Goal: Information Seeking & Learning: Learn about a topic

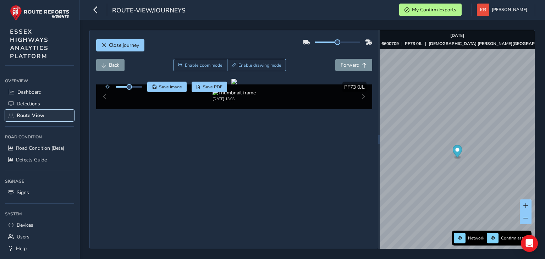
click at [26, 116] on span "Route View" at bounding box center [31, 115] width 28 height 7
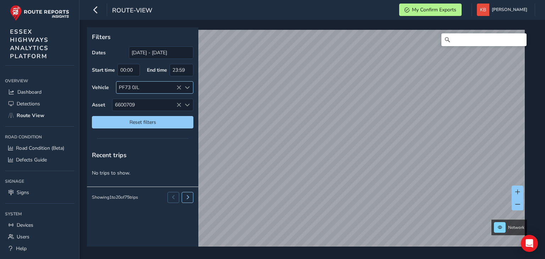
click at [178, 86] on div "PF73 0JL" at bounding box center [154, 87] width 77 height 12
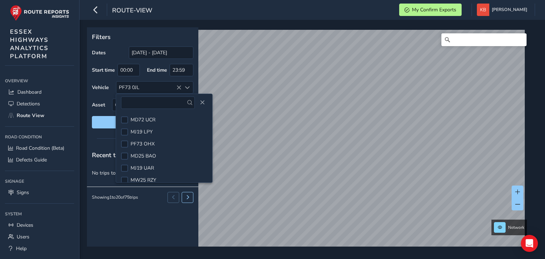
scroll to position [221, 0]
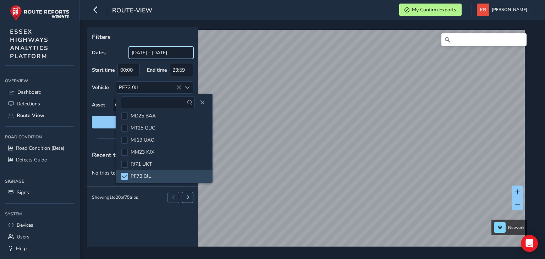
click at [170, 54] on input "[DATE] - [DATE]" at bounding box center [161, 52] width 65 height 12
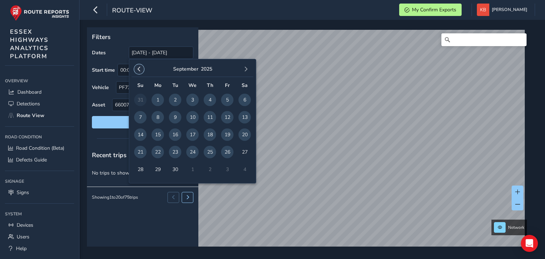
click at [139, 67] on span "button" at bounding box center [139, 69] width 5 height 5
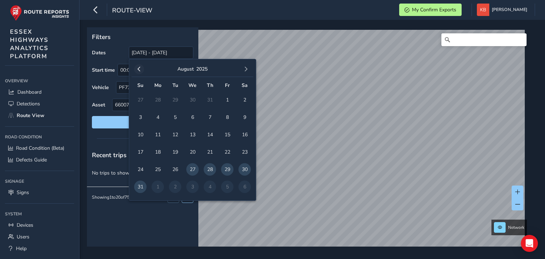
click at [139, 68] on span "button" at bounding box center [139, 69] width 5 height 5
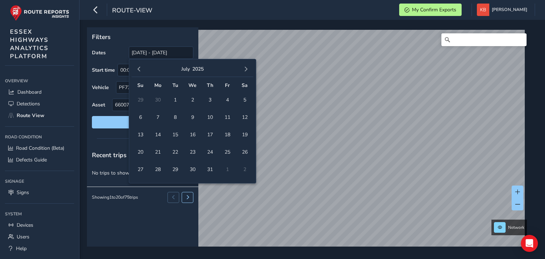
click at [139, 68] on span "button" at bounding box center [139, 69] width 5 height 5
click at [140, 68] on span "button" at bounding box center [139, 69] width 5 height 5
click at [140, 70] on span "button" at bounding box center [139, 69] width 5 height 5
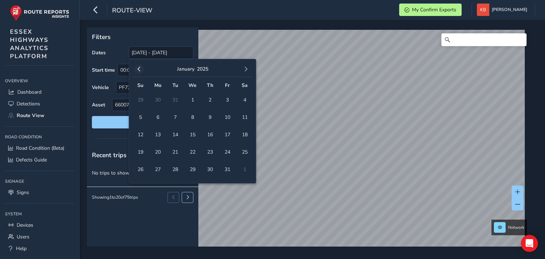
click at [143, 67] on button "button" at bounding box center [139, 69] width 10 height 10
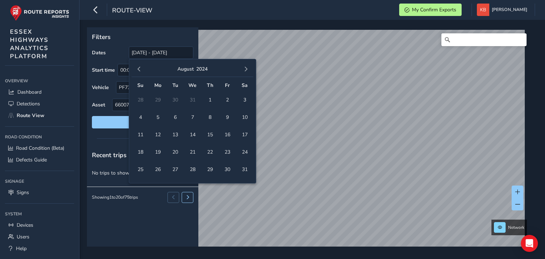
click at [143, 67] on button "button" at bounding box center [139, 69] width 10 height 10
click at [160, 100] on span "1" at bounding box center [158, 100] width 12 height 12
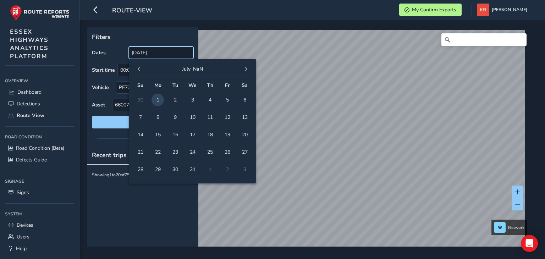
click at [180, 55] on input "[DATE]" at bounding box center [161, 52] width 65 height 12
click at [247, 67] on span "button" at bounding box center [245, 69] width 5 height 5
click at [246, 69] on span "button" at bounding box center [245, 69] width 5 height 5
click at [244, 70] on span "button" at bounding box center [245, 69] width 5 height 5
click at [244, 69] on span "button" at bounding box center [245, 69] width 5 height 5
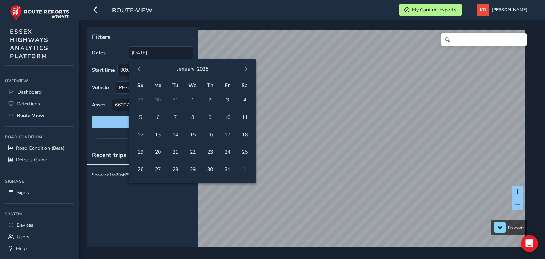
click at [244, 69] on span "button" at bounding box center [245, 69] width 5 height 5
click at [243, 68] on span "button" at bounding box center [245, 69] width 5 height 5
click at [244, 67] on span "button" at bounding box center [245, 69] width 5 height 5
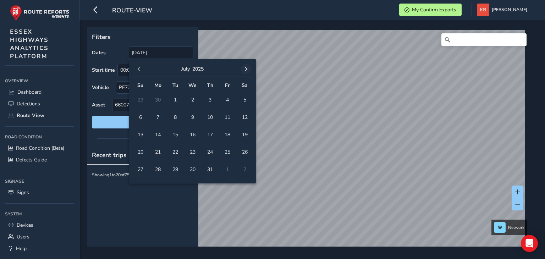
click at [244, 68] on span "button" at bounding box center [245, 69] width 5 height 5
click at [245, 67] on span "button" at bounding box center [245, 69] width 5 height 5
click at [208, 154] on span "25" at bounding box center [210, 152] width 12 height 12
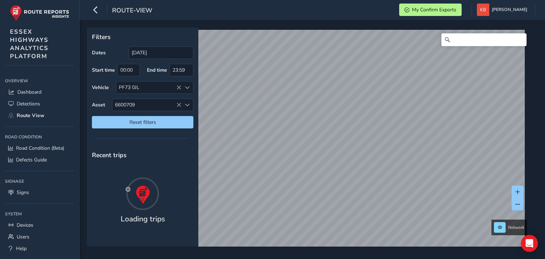
type input "[DATE] - [DATE]"
click at [175, 90] on div "PF73 0JL" at bounding box center [148, 88] width 65 height 12
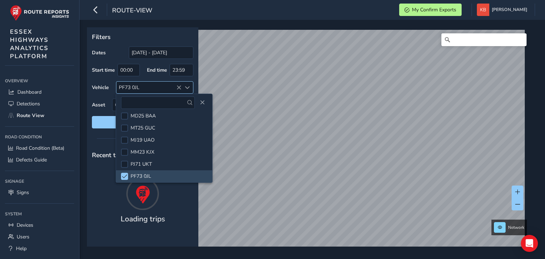
click at [176, 86] on div "PF73 0JL" at bounding box center [148, 88] width 65 height 12
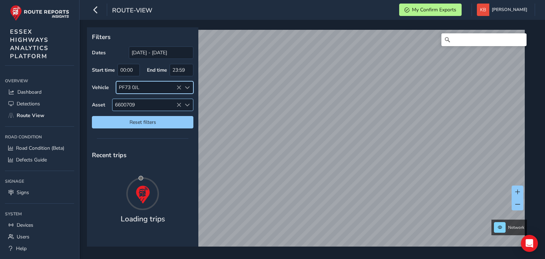
click at [176, 86] on icon at bounding box center [178, 87] width 5 height 5
click at [177, 104] on icon at bounding box center [178, 105] width 5 height 5
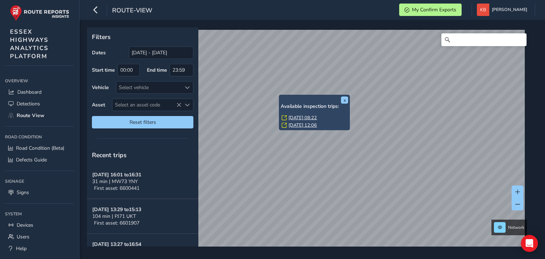
click at [299, 117] on link "[DATE] 08:22" at bounding box center [302, 118] width 28 height 6
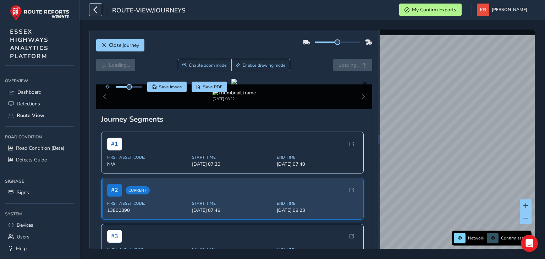
click at [98, 7] on icon "button" at bounding box center [95, 10] width 7 height 12
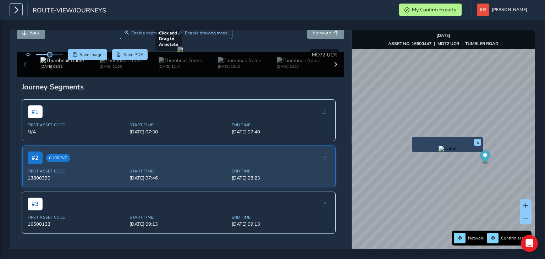
scroll to position [35, 0]
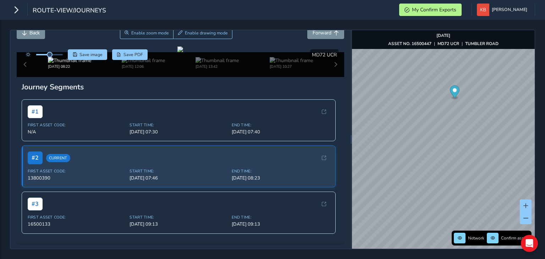
click at [450, 11] on div "route-view/journeys My Confirm Exports [PERSON_NAME] Colour Scheme: Dark Dim Li…" at bounding box center [272, 129] width 545 height 259
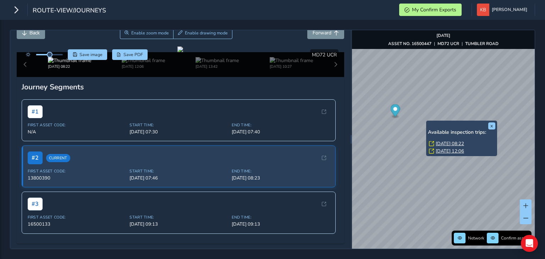
click at [447, 150] on link "[DATE] 12:06" at bounding box center [450, 151] width 28 height 6
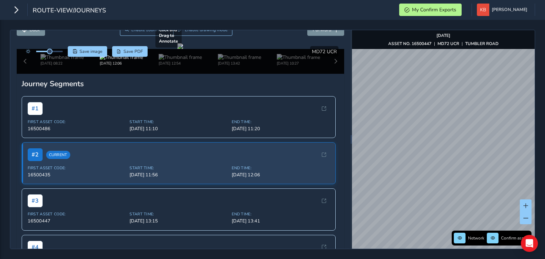
drag, startPoint x: 231, startPoint y: 123, endPoint x: 155, endPoint y: 115, distance: 76.3
click at [177, 49] on div at bounding box center [180, 46] width 6 height 6
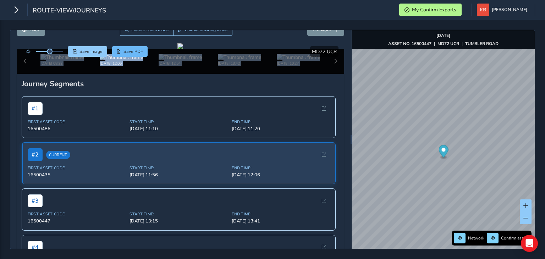
drag, startPoint x: 258, startPoint y: 132, endPoint x: 140, endPoint y: 50, distance: 143.5
click at [137, 52] on div "Click and Drag to Annotate [DATE] 08:22 [DATE] 12:06 [DATE] 12:54 [DATE] 13:42 …" at bounding box center [181, 58] width 328 height 31
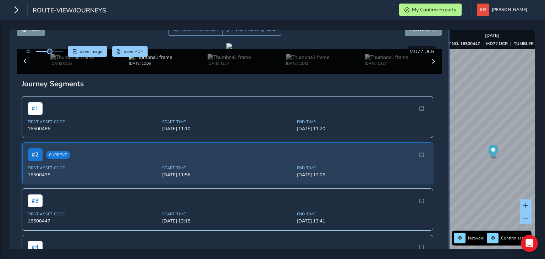
drag, startPoint x: 351, startPoint y: 159, endPoint x: 448, endPoint y: 173, distance: 98.7
click at [450, 173] on div at bounding box center [448, 139] width 1 height 219
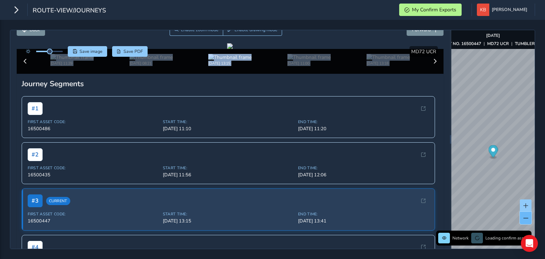
click at [525, 220] on button at bounding box center [526, 218] width 12 height 12
click at [413, 176] on div "Close journey Back Enable zoom mode Enable drawing mode Forward Click and Drag …" at bounding box center [272, 139] width 525 height 219
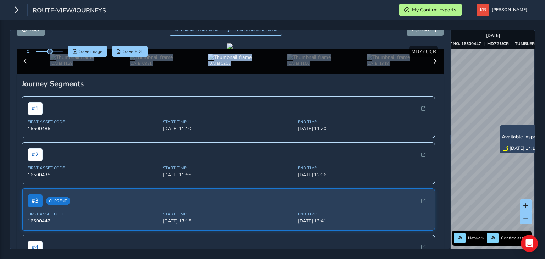
click at [512, 149] on link "[DATE] 14:15" at bounding box center [523, 148] width 28 height 6
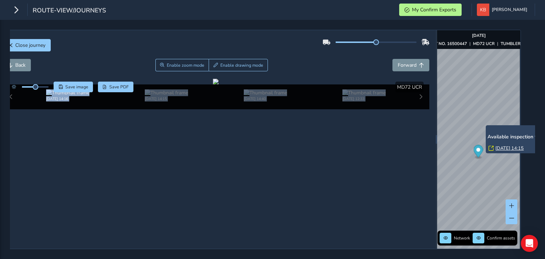
scroll to position [0, 28]
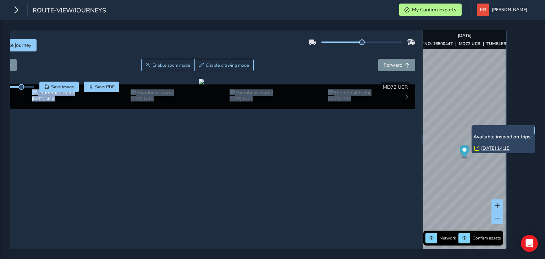
scroll to position [0, 41]
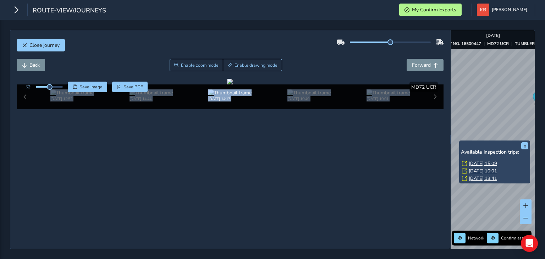
click at [485, 162] on link "[DATE] 15:09" at bounding box center [483, 163] width 28 height 6
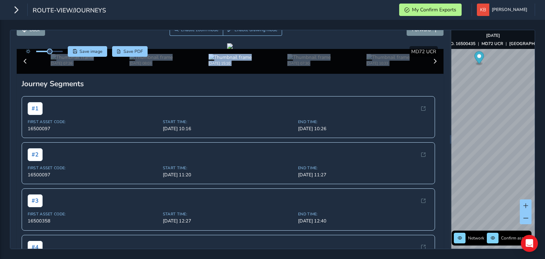
click at [451, 72] on div "Close journey Back Enable zoom mode Enable drawing mode Forward Click and Drag …" at bounding box center [272, 139] width 525 height 219
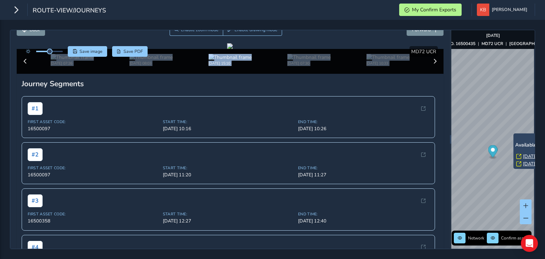
click at [525, 156] on link "[DATE] 08:17" at bounding box center [537, 156] width 28 height 6
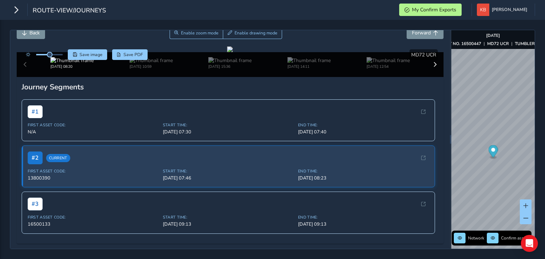
drag, startPoint x: 441, startPoint y: 170, endPoint x: 444, endPoint y: 176, distance: 6.2
click at [444, 176] on div "Close journey Back Enable zoom mode Enable drawing mode Forward Click and Drag …" at bounding box center [230, 139] width 440 height 219
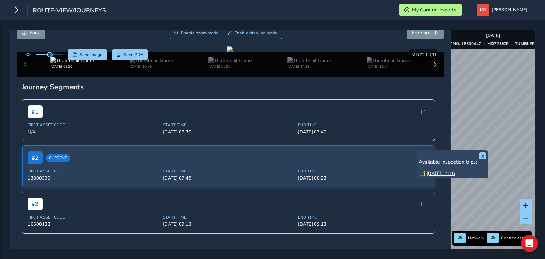
click at [455, 175] on link "[DATE] 14:16" at bounding box center [440, 173] width 28 height 6
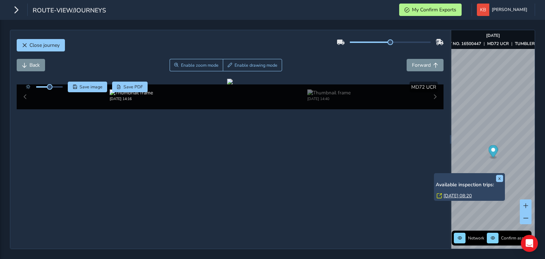
click at [472, 194] on link "[DATE] 08:20" at bounding box center [458, 196] width 28 height 6
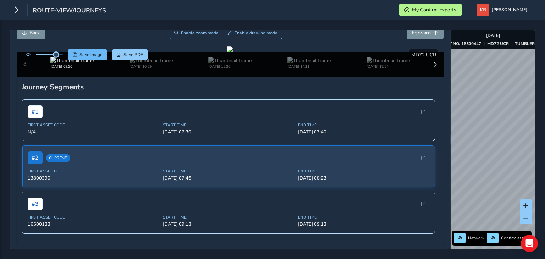
drag, startPoint x: 51, startPoint y: 50, endPoint x: 68, endPoint y: 53, distance: 17.2
click at [68, 53] on div "Save image Save PDF" at bounding box center [85, 54] width 126 height 11
